Goal: Find specific page/section: Find specific page/section

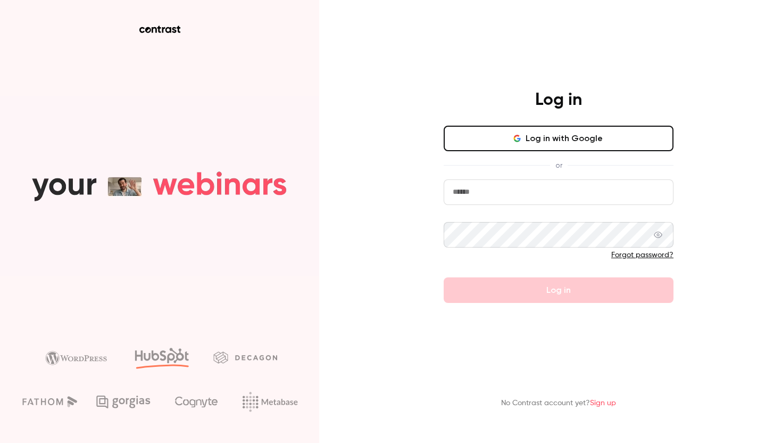
click at [612, 130] on button "Log in with Google" at bounding box center [559, 139] width 230 height 26
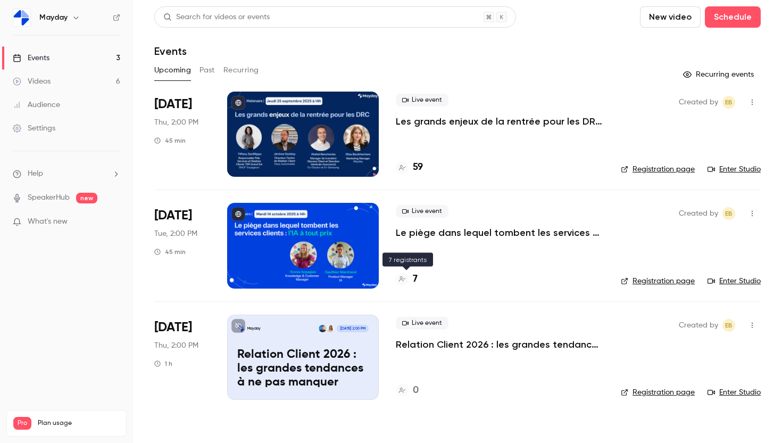
click at [413, 274] on h4 "7" at bounding box center [415, 279] width 5 height 14
